Goal: Transaction & Acquisition: Purchase product/service

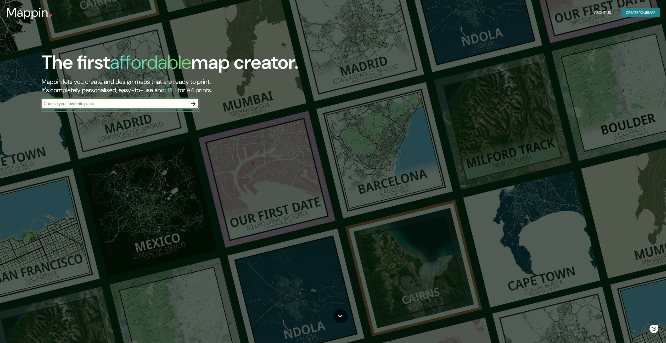
click at [145, 102] on input "text" at bounding box center [115, 104] width 146 height 6
type input "c"
type input "santander de [GEOGRAPHIC_DATA], [GEOGRAPHIC_DATA]"
click at [193, 104] on icon "button" at bounding box center [193, 104] width 6 height 6
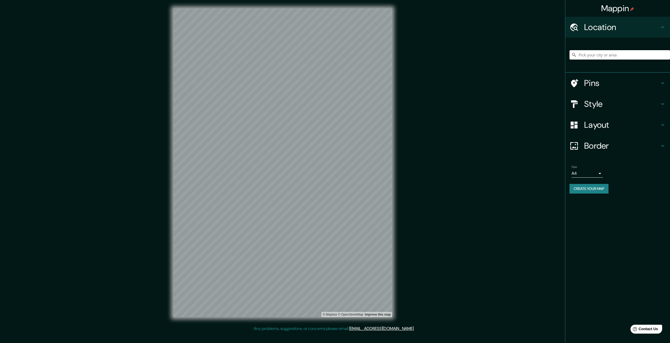
click at [612, 56] on input "Pick your city or area" at bounding box center [619, 54] width 100 height 9
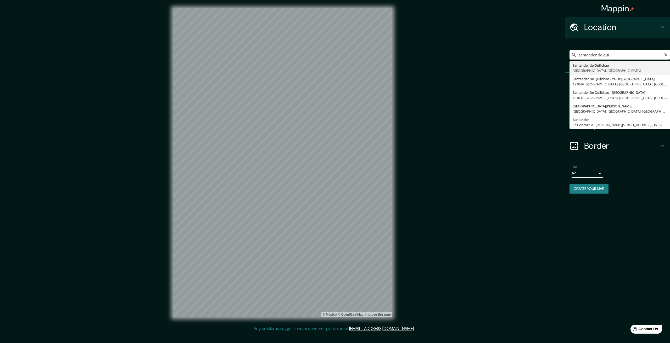
type input "Santander de Quilichao, [GEOGRAPHIC_DATA], [GEOGRAPHIC_DATA]"
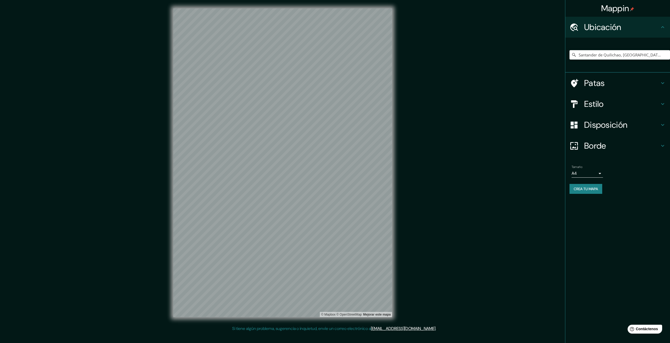
click at [661, 211] on div "Mappin Ubicación Santander de Quilichao, [GEOGRAPHIC_DATA], [GEOGRAPHIC_DATA] P…" at bounding box center [617, 171] width 105 height 343
click at [665, 106] on icon at bounding box center [662, 104] width 6 height 6
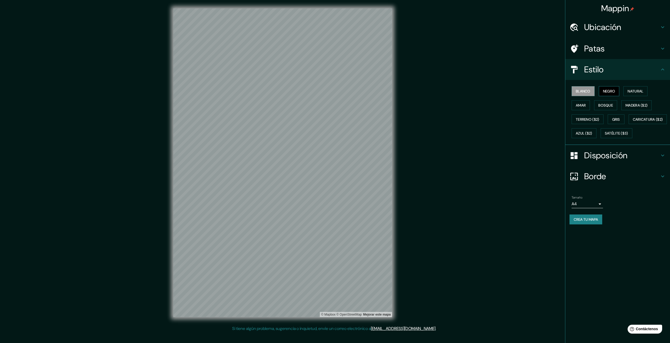
click at [605, 91] on font "Negro" at bounding box center [609, 91] width 12 height 5
click at [625, 90] on button "Natural" at bounding box center [635, 91] width 24 height 10
click at [581, 103] on font "Amar" at bounding box center [581, 105] width 10 height 5
click at [596, 103] on button "Bosque" at bounding box center [605, 105] width 23 height 10
click at [633, 105] on font "Madera ($2)" at bounding box center [636, 105] width 22 height 5
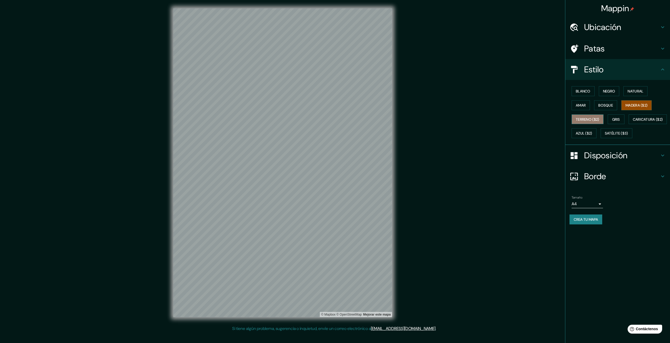
click at [585, 116] on font "Terreno ($2)" at bounding box center [588, 119] width 24 height 7
click at [620, 122] on font "Gris" at bounding box center [616, 119] width 8 height 7
click at [633, 122] on font "Caricatura ($2)" at bounding box center [648, 119] width 30 height 5
click at [592, 135] on font "Azul ($2)" at bounding box center [584, 133] width 16 height 5
click at [605, 137] on font "Satélite ($3)" at bounding box center [616, 133] width 23 height 7
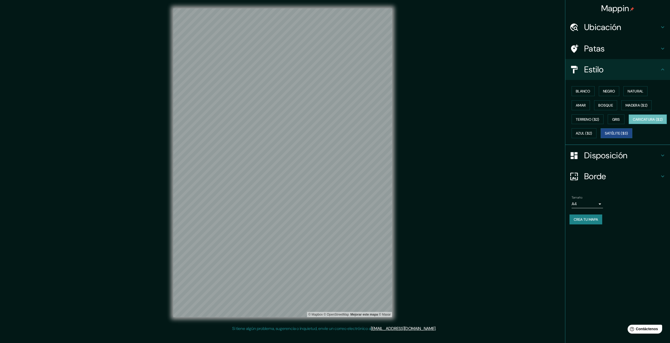
click at [633, 122] on font "Caricatura ($2)" at bounding box center [648, 119] width 30 height 5
click at [583, 91] on font "Blanco" at bounding box center [583, 91] width 15 height 5
click at [603, 89] on button "Negro" at bounding box center [609, 91] width 21 height 10
click at [598, 218] on body "Mappin Ubicación Santander de Quilichao, [GEOGRAPHIC_DATA], [GEOGRAPHIC_DATA] P…" at bounding box center [335, 171] width 670 height 343
click at [598, 218] on div at bounding box center [335, 171] width 670 height 343
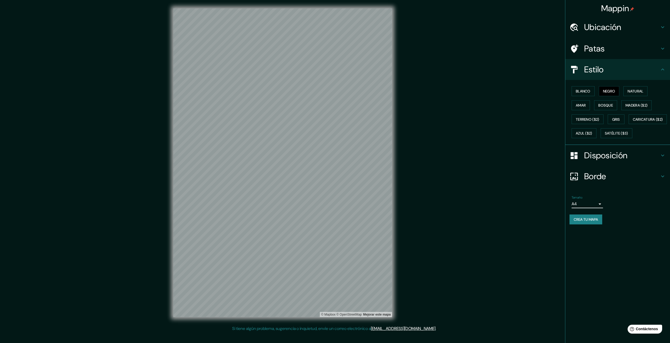
click at [627, 161] on font "Disposición" at bounding box center [605, 155] width 43 height 11
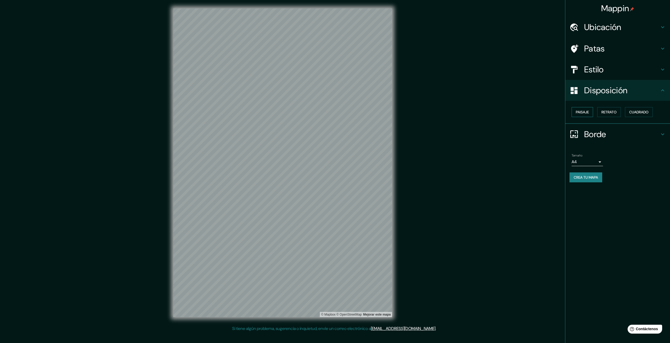
click at [587, 113] on font "Paisaje" at bounding box center [582, 112] width 13 height 5
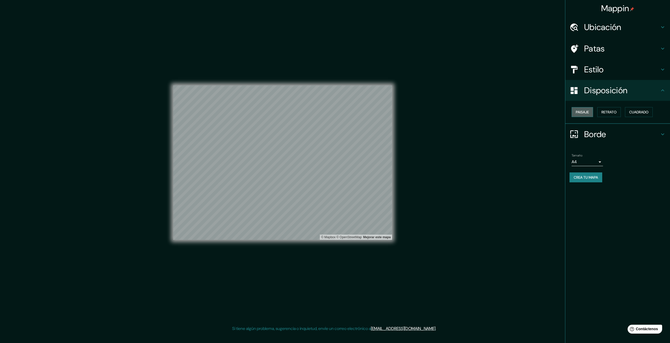
click at [587, 113] on font "Paisaje" at bounding box center [582, 112] width 13 height 5
click at [608, 111] on font "Retrato" at bounding box center [608, 112] width 15 height 5
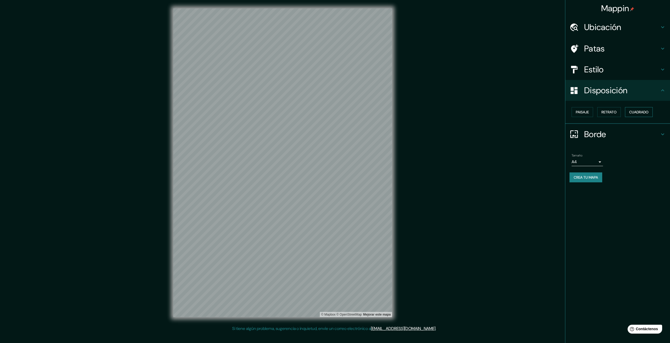
click at [636, 111] on font "Cuadrado" at bounding box center [638, 112] width 19 height 5
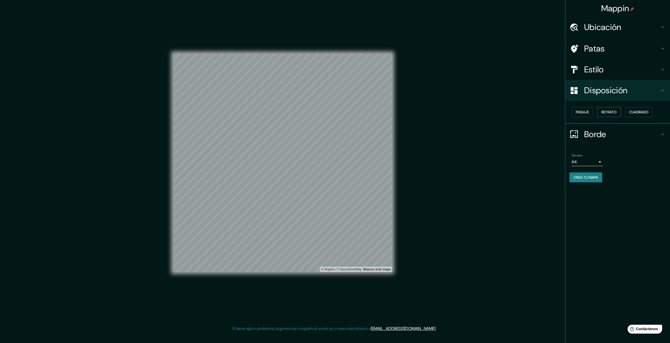
click at [619, 114] on button "Retrato" at bounding box center [609, 112] width 24 height 10
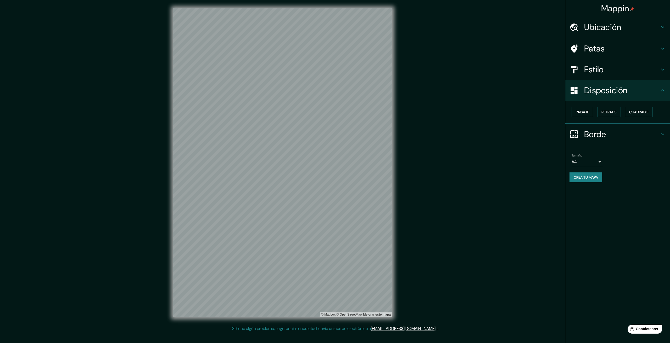
click at [632, 181] on div "Crea tu mapa" at bounding box center [617, 178] width 96 height 10
click at [597, 162] on body "Mappin Ubicación Santander de Quilichao, [GEOGRAPHIC_DATA], [GEOGRAPHIC_DATA] P…" at bounding box center [335, 171] width 670 height 343
click at [620, 157] on div at bounding box center [335, 171] width 670 height 343
click at [599, 176] on button "Crea tu mapa" at bounding box center [585, 178] width 33 height 10
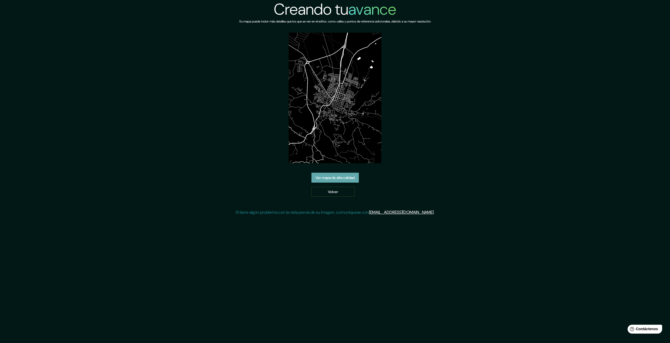
click at [329, 179] on font "Ver mapa de alta calidad" at bounding box center [334, 178] width 39 height 5
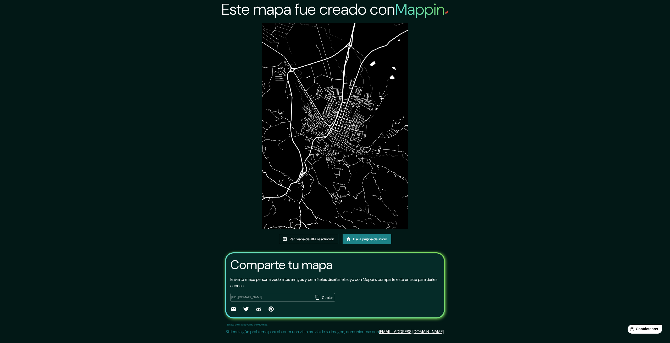
click at [321, 166] on img at bounding box center [335, 126] width 146 height 206
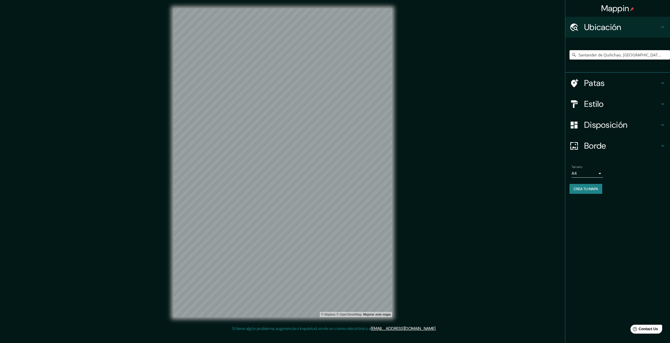
click at [583, 54] on input "Santander de Quilichao, [GEOGRAPHIC_DATA], [GEOGRAPHIC_DATA]" at bounding box center [619, 54] width 100 height 9
click at [653, 57] on input "Santander de Quilichao, [GEOGRAPHIC_DATA], [GEOGRAPHIC_DATA]" at bounding box center [619, 54] width 100 height 9
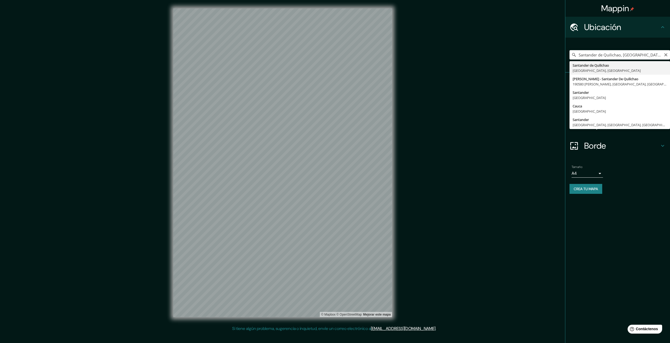
type input "Santander de Quilichao, [GEOGRAPHIC_DATA], [GEOGRAPHIC_DATA]"
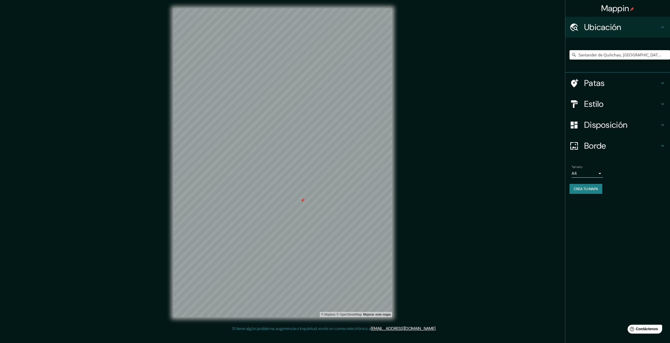
click at [299, 8] on div at bounding box center [282, 8] width 219 height 0
drag, startPoint x: 299, startPoint y: 201, endPoint x: 616, endPoint y: 109, distance: 329.8
click at [616, 109] on h4 "Estilo" at bounding box center [621, 104] width 75 height 10
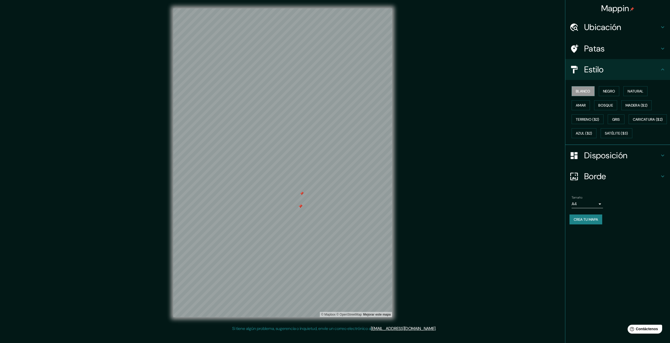
click at [663, 52] on div "Patas" at bounding box center [617, 48] width 105 height 21
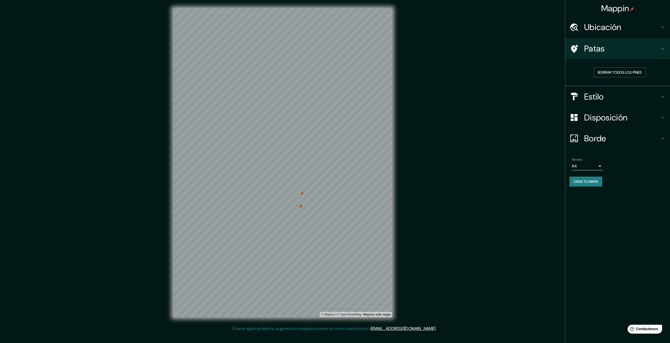
click at [631, 72] on font "Borrar todos los pines" at bounding box center [620, 72] width 44 height 5
click at [600, 101] on font "Estilo" at bounding box center [594, 96] width 20 height 11
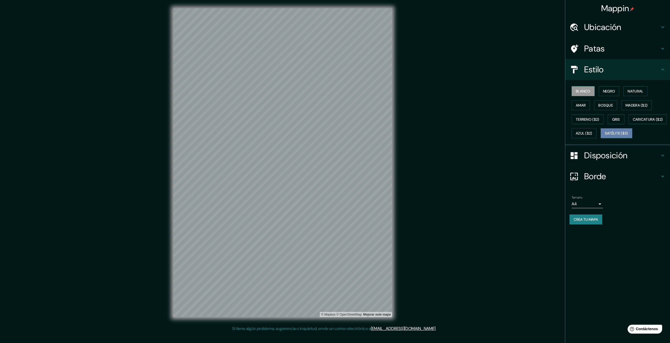
click at [600, 138] on button "Satélite ($3)" at bounding box center [616, 133] width 32 height 10
click at [610, 88] on font "Negro" at bounding box center [609, 91] width 12 height 7
click at [590, 91] on font "Blanco" at bounding box center [583, 91] width 15 height 5
click at [629, 93] on font "Natural" at bounding box center [635, 91] width 16 height 5
click at [582, 106] on font "Amar" at bounding box center [581, 105] width 10 height 5
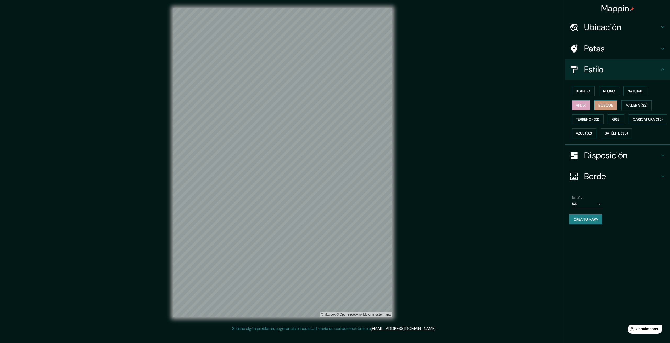
click at [595, 106] on button "Bosque" at bounding box center [605, 105] width 23 height 10
click at [644, 111] on div "Blanco Negro Natural Amar Bosque Madera ($2) Terreno ($2) Gris Caricatura ($2) …" at bounding box center [619, 112] width 100 height 56
click at [644, 107] on font "Madera ($2)" at bounding box center [636, 105] width 22 height 5
click at [590, 117] on font "Terreno ($2)" at bounding box center [588, 119] width 24 height 5
click at [584, 110] on button "Amar" at bounding box center [580, 105] width 18 height 10
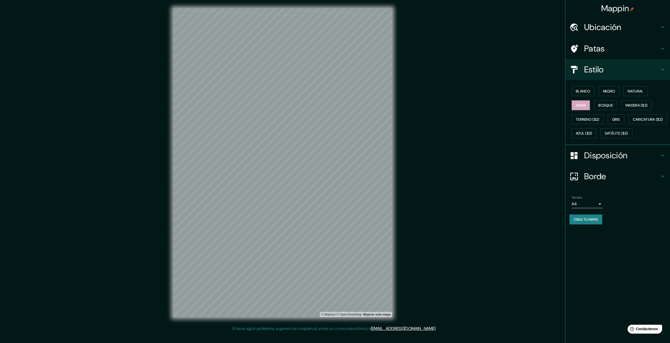
click at [627, 123] on div "Blanco Negro Natural Amar Bosque Madera ($2) Terreno ($2) Gris Caricatura ($2) …" at bounding box center [619, 112] width 100 height 56
click at [619, 120] on font "Gris" at bounding box center [616, 119] width 8 height 5
click at [633, 122] on font "Caricatura ($2)" at bounding box center [648, 119] width 30 height 5
click at [592, 132] on font "Azul ($2)" at bounding box center [584, 133] width 16 height 5
click at [633, 122] on font "Caricatura ($2)" at bounding box center [648, 119] width 30 height 5
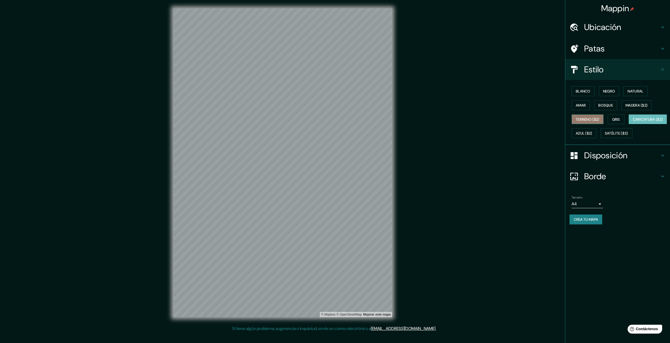
click at [588, 122] on font "Terreno ($2)" at bounding box center [588, 119] width 24 height 7
click at [587, 93] on font "Blanco" at bounding box center [583, 91] width 15 height 5
click at [605, 94] on font "Negro" at bounding box center [609, 91] width 12 height 7
click at [580, 93] on font "Blanco" at bounding box center [583, 91] width 15 height 5
click at [607, 93] on font "Negro" at bounding box center [609, 91] width 12 height 5
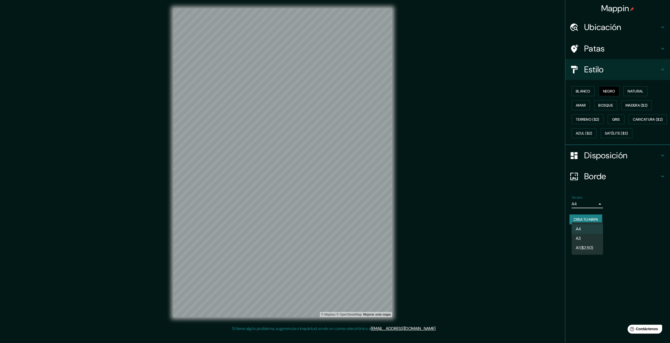
click at [591, 221] on body "Mappin Ubicación Santander de Quilichao, Cauca, Colombia Patas Estilo Blanco Ne…" at bounding box center [335, 171] width 670 height 343
click at [641, 260] on div at bounding box center [335, 171] width 670 height 343
click at [349, 315] on font "© OpenStreetMap" at bounding box center [348, 315] width 25 height 4
